Goal: Transaction & Acquisition: Download file/media

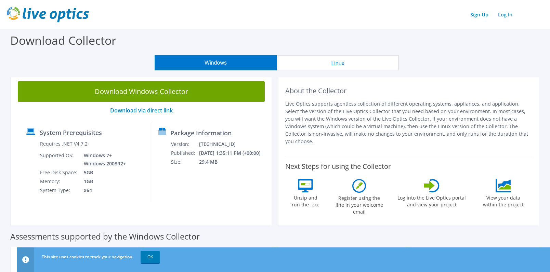
click at [332, 62] on button "Linux" at bounding box center [338, 62] width 122 height 15
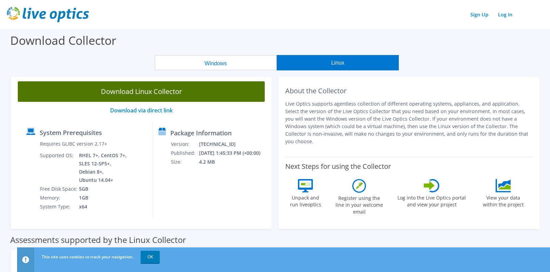
click at [143, 93] on link "Download Linux Collector" at bounding box center [141, 91] width 247 height 21
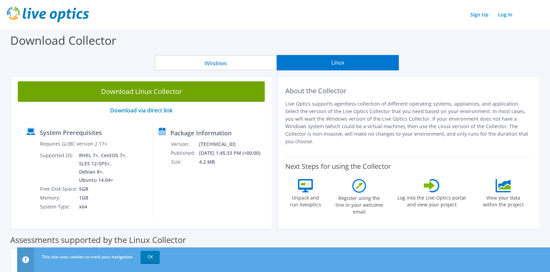
click at [388, 31] on div "Download Collector" at bounding box center [274, 42] width 543 height 26
click at [355, 19] on div "Sign Up Log In" at bounding box center [275, 14] width 537 height 15
click at [27, 201] on div at bounding box center [32, 176] width 13 height 72
click at [141, 110] on link "Download via direct link" at bounding box center [141, 111] width 63 height 8
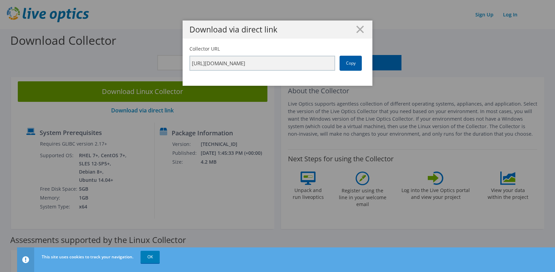
click at [354, 66] on link "Copy" at bounding box center [351, 63] width 22 height 15
click at [345, 63] on link "Copy" at bounding box center [351, 63] width 22 height 15
click at [359, 32] on icon at bounding box center [361, 30] width 8 height 8
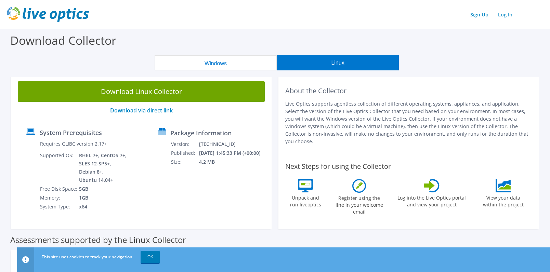
click at [192, 177] on div "Package Information Version: [TECHNICAL_ID] Published: [DATE] 1:45:33 PM (+00:0…" at bounding box center [207, 171] width 108 height 96
